Goal: Task Accomplishment & Management: Manage account settings

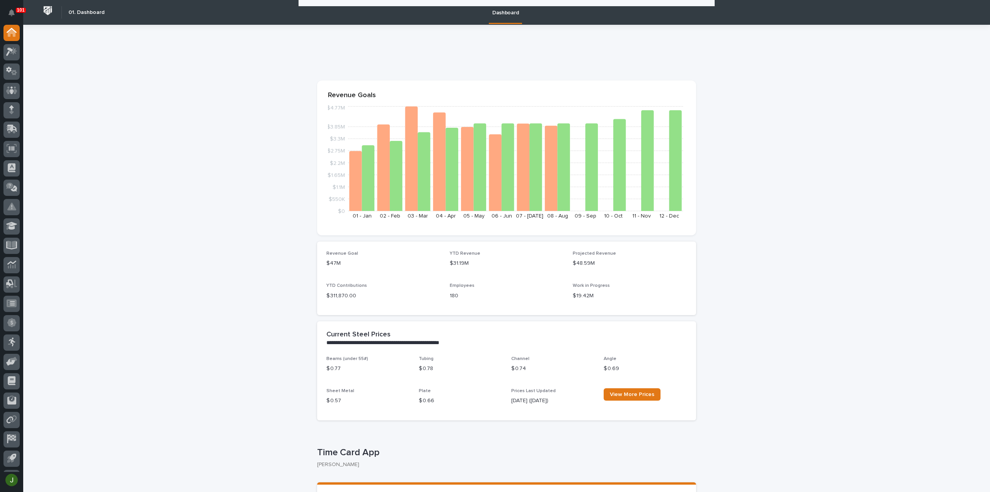
scroll to position [928, 0]
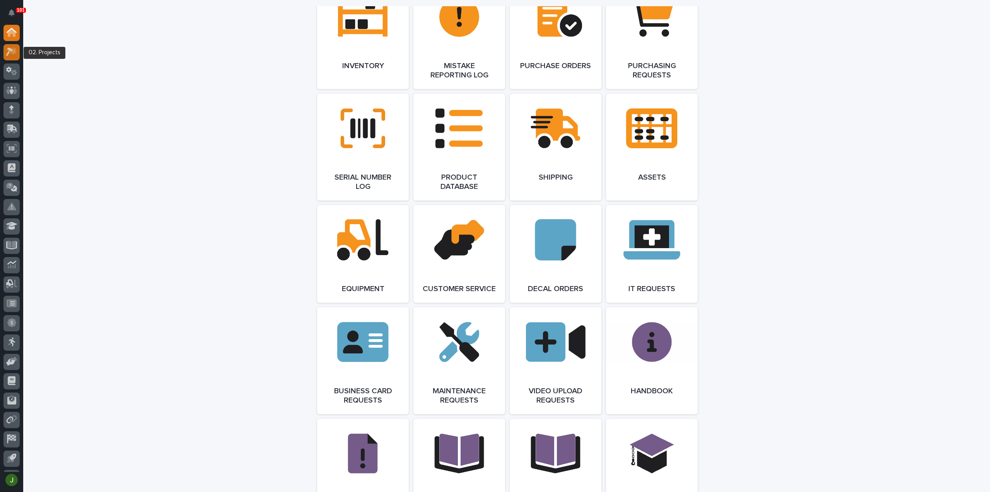
click at [15, 49] on icon at bounding box center [13, 51] width 7 height 8
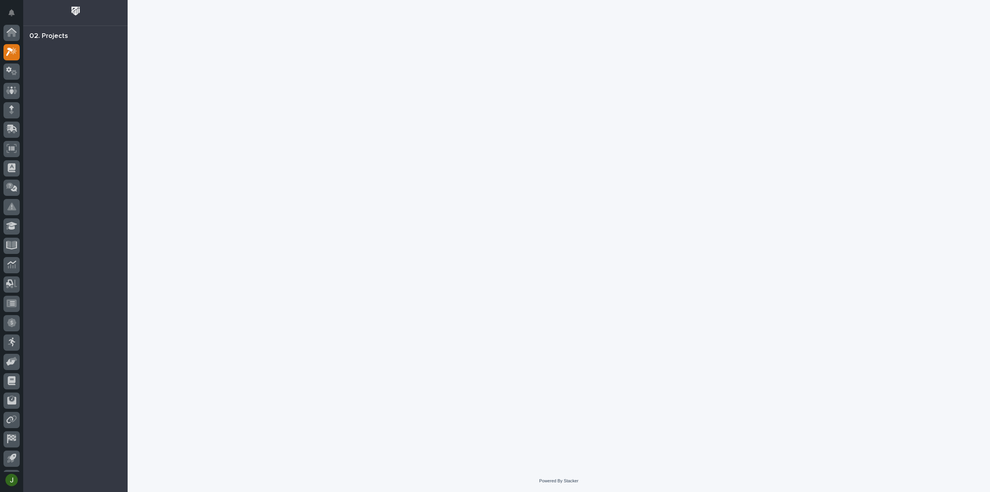
scroll to position [17, 0]
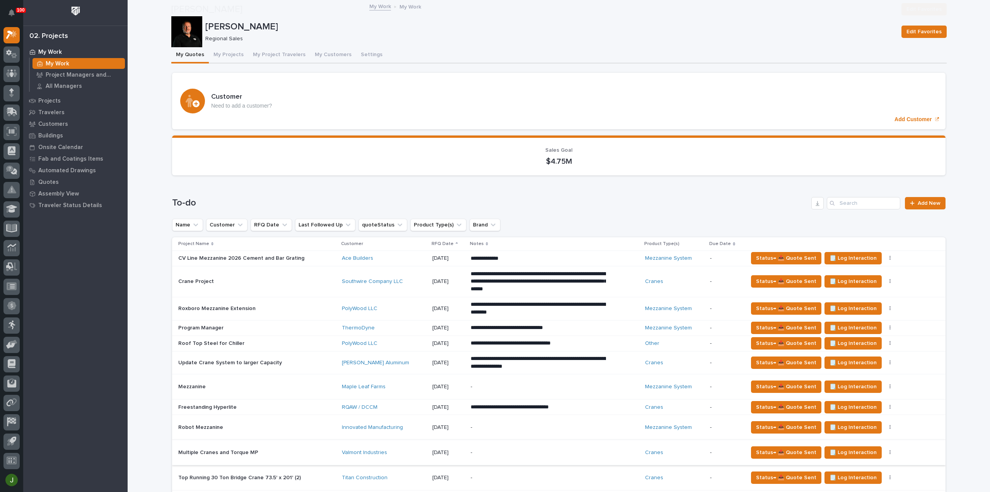
scroll to position [206, 0]
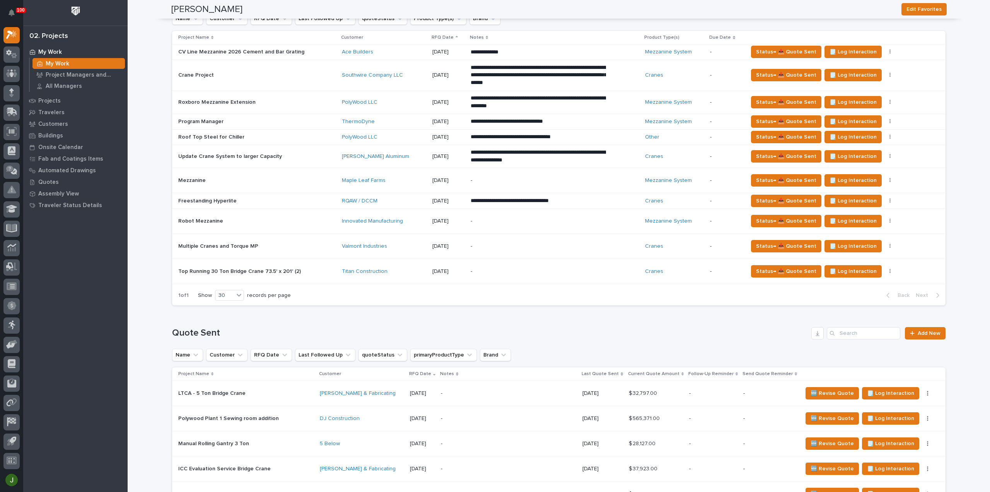
click at [210, 243] on p "Multiple Cranes and Torque MP" at bounding box center [219, 245] width 82 height 8
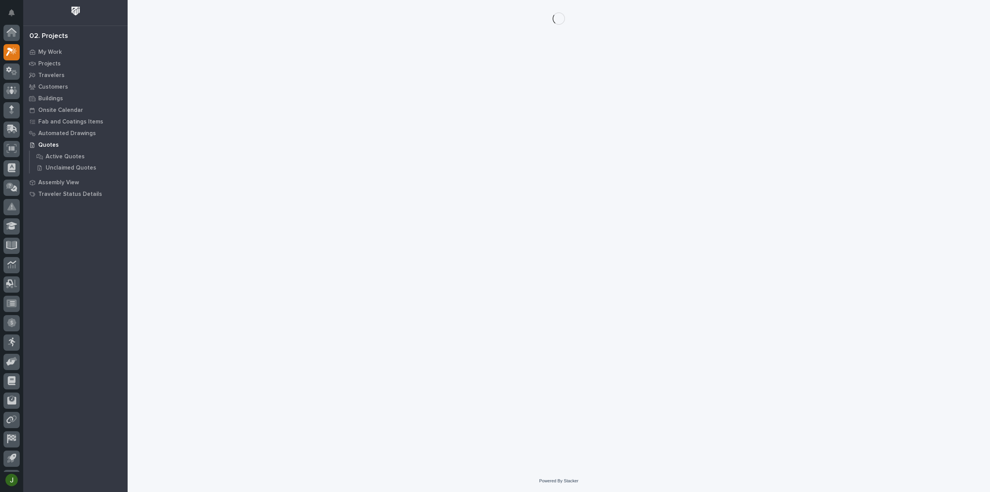
scroll to position [17, 0]
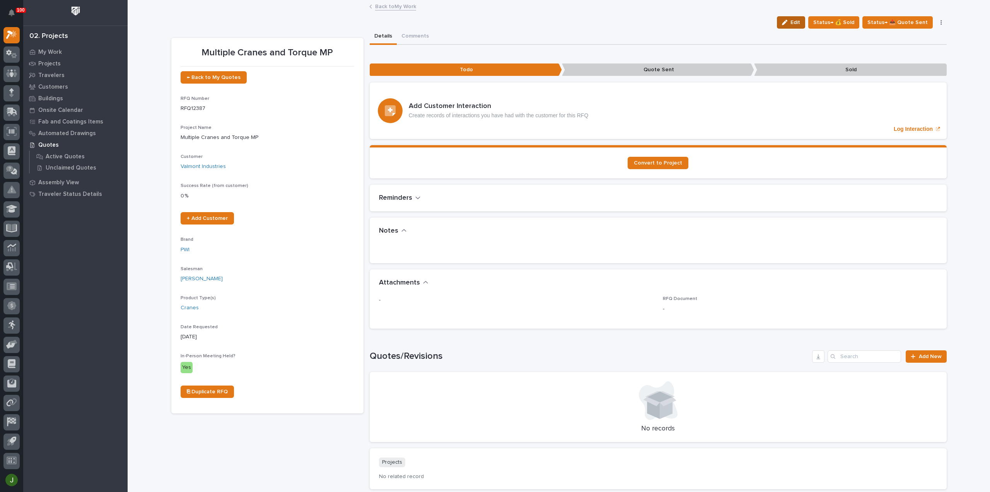
click at [791, 21] on div "button" at bounding box center [786, 22] width 9 height 5
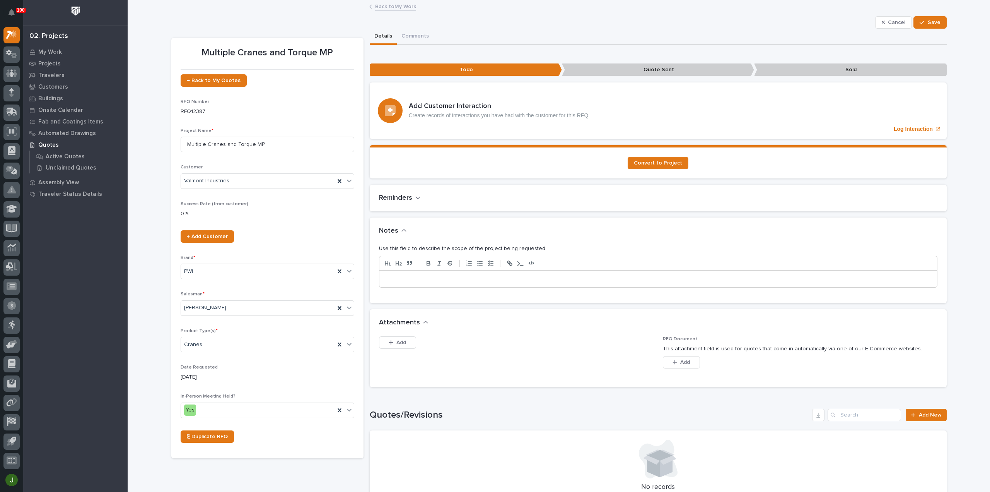
click at [387, 275] on p at bounding box center [658, 279] width 546 height 8
click at [424, 277] on p "**********" at bounding box center [658, 279] width 546 height 8
click at [558, 277] on p "**********" at bounding box center [658, 279] width 546 height 8
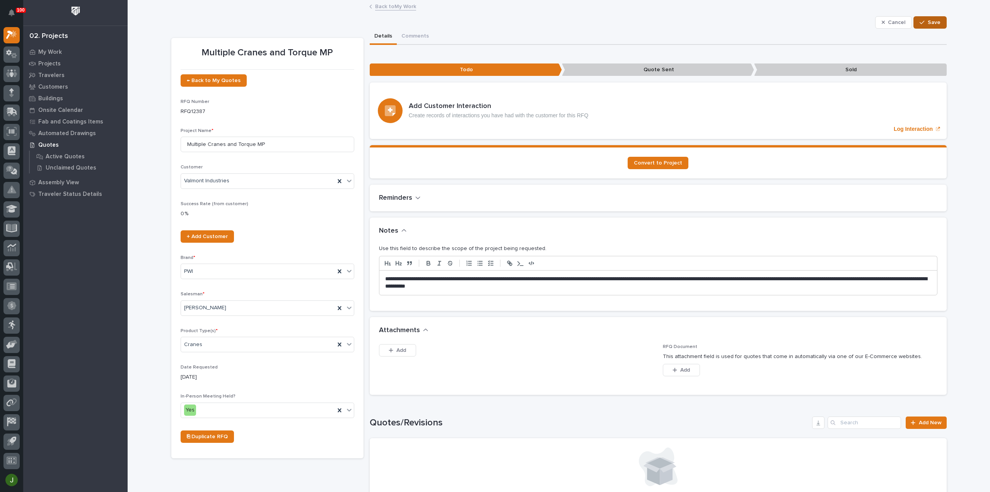
click at [928, 19] on span "Save" at bounding box center [934, 22] width 13 height 7
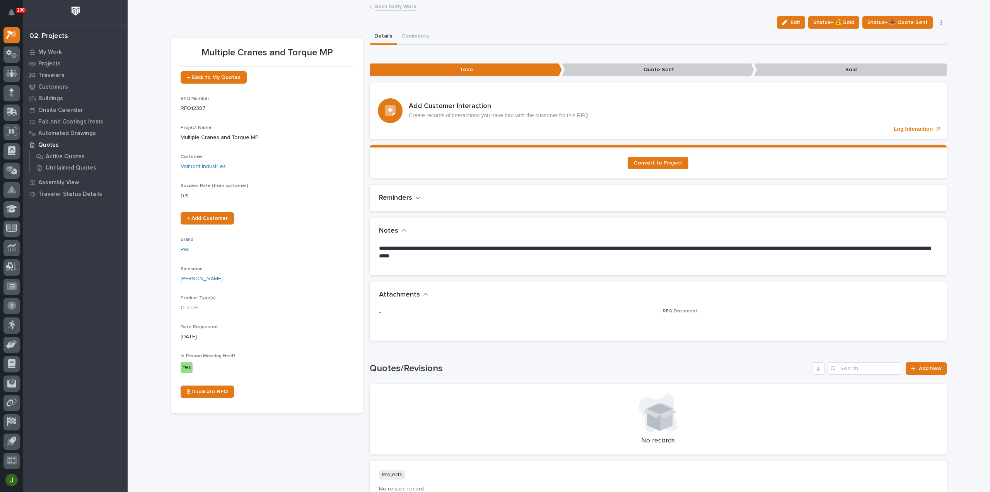
click at [393, 7] on link "Back to My Work" at bounding box center [395, 6] width 41 height 9
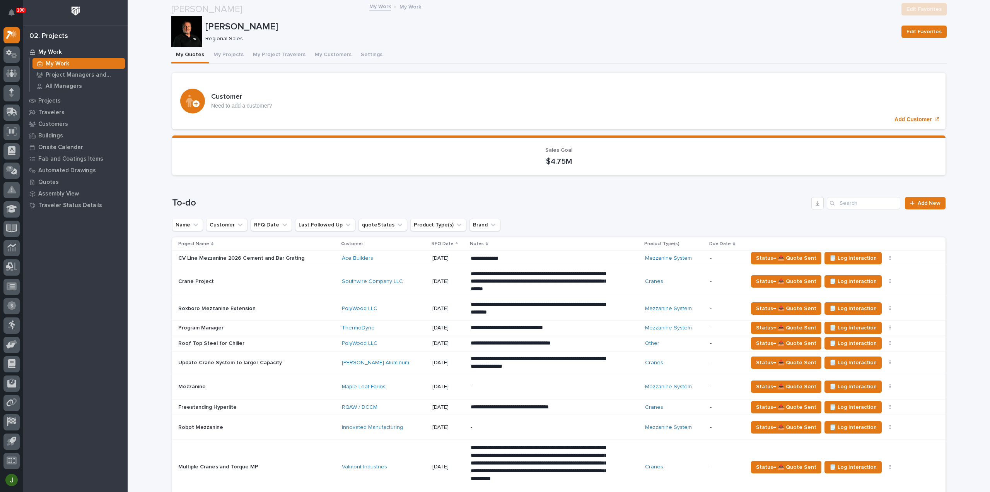
scroll to position [206, 0]
